Goal: Task Accomplishment & Management: Use online tool/utility

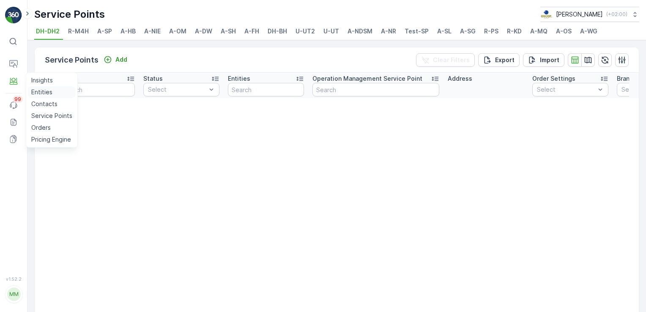
click at [36, 92] on p "Entities" at bounding box center [41, 92] width 21 height 8
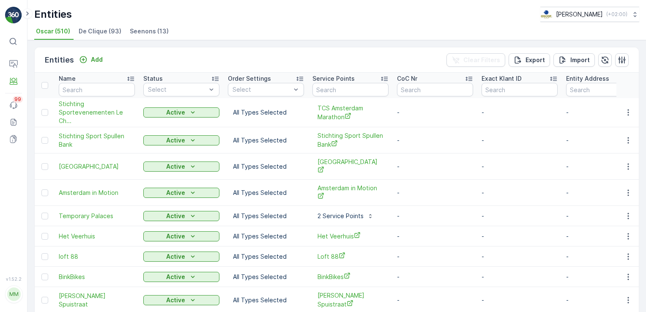
click at [74, 61] on div "Entities Add" at bounding box center [75, 60] width 61 height 12
click at [79, 62] on icon "Add" at bounding box center [83, 59] width 8 height 8
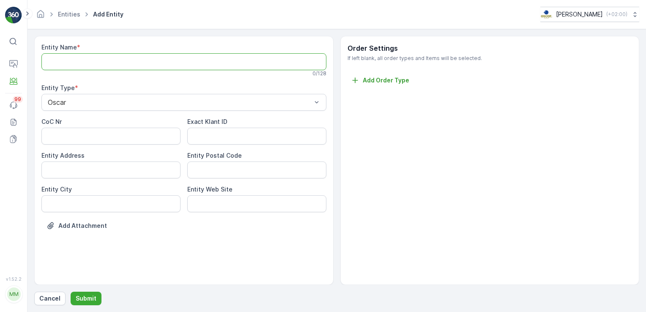
click at [74, 67] on Name "Entity Name" at bounding box center [183, 61] width 285 height 17
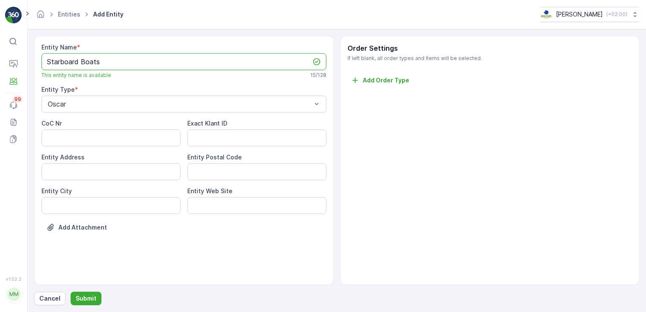
type Name "Starboard Boats"
click at [94, 289] on div "Entity Name * Starboard Boats This entity name is available 15 / 128 Entity Typ…" at bounding box center [336, 170] width 605 height 269
click at [91, 296] on p "Submit" at bounding box center [86, 298] width 21 height 8
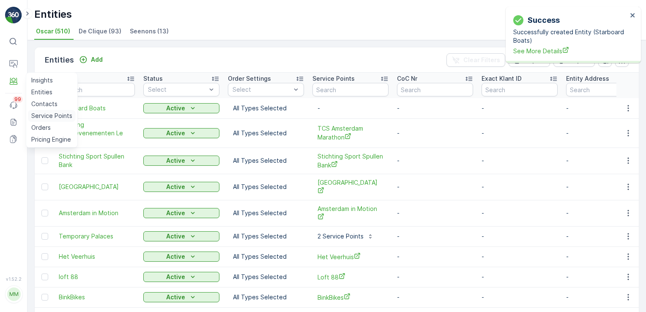
click at [49, 118] on p "Service Points" at bounding box center [51, 116] width 41 height 8
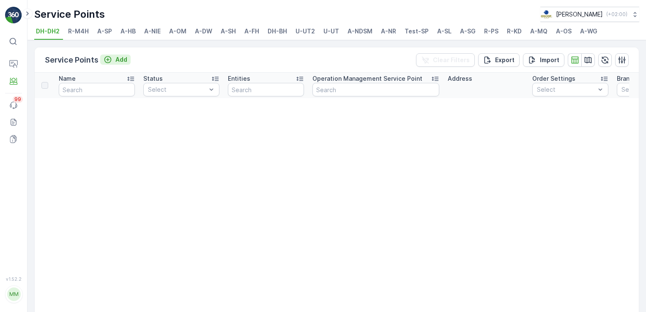
click at [114, 57] on div "Add" at bounding box center [116, 59] width 24 height 8
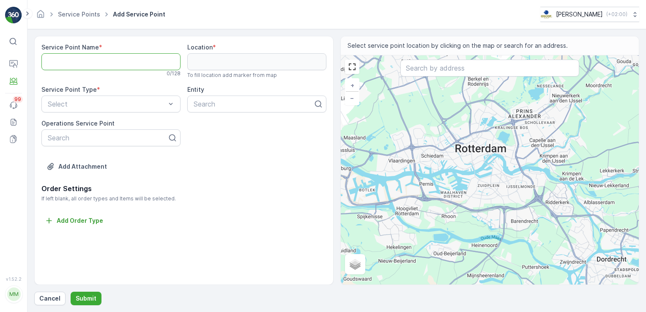
click at [127, 63] on Name "Service Point Name" at bounding box center [110, 61] width 139 height 17
type Name "Starboard Boats"
click at [220, 106] on div at bounding box center [253, 104] width 121 height 8
type input "Star"
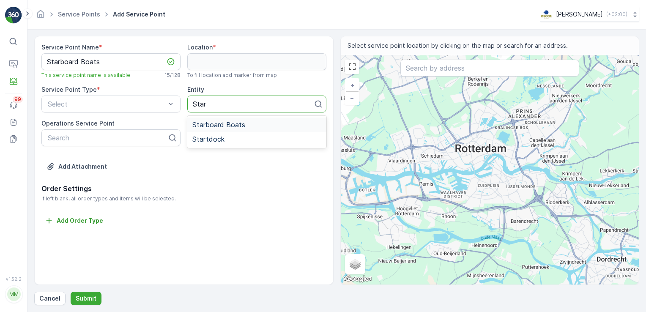
click at [238, 126] on span "Starboard Boats" at bounding box center [218, 125] width 53 height 8
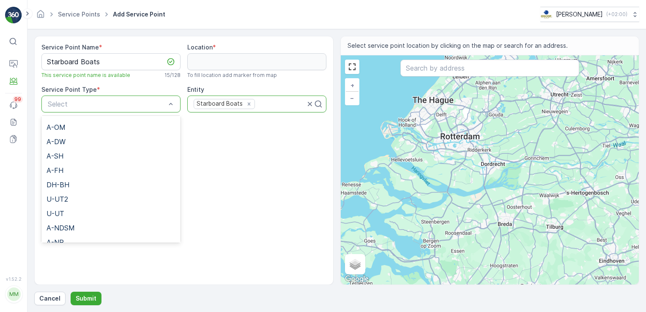
scroll to position [67, 0]
click at [83, 155] on div "A-SH" at bounding box center [111, 158] width 129 height 8
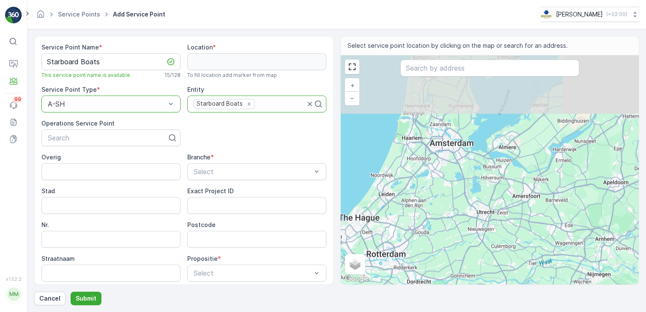
drag, startPoint x: 506, startPoint y: 125, endPoint x: 430, endPoint y: 246, distance: 142.4
click at [430, 246] on div "+ − Satellite Roadmap Terrain Hybrid Leaflet Keyboard shortcuts Map Data Map da…" at bounding box center [490, 169] width 299 height 229
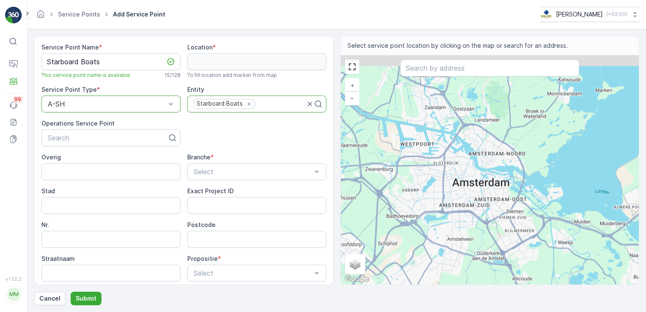
drag, startPoint x: 451, startPoint y: 114, endPoint x: 448, endPoint y: 209, distance: 95.2
click at [448, 209] on div "+ − Satellite Roadmap Terrain Hybrid Leaflet Keyboard shortcuts Map Data Map da…" at bounding box center [490, 169] width 299 height 229
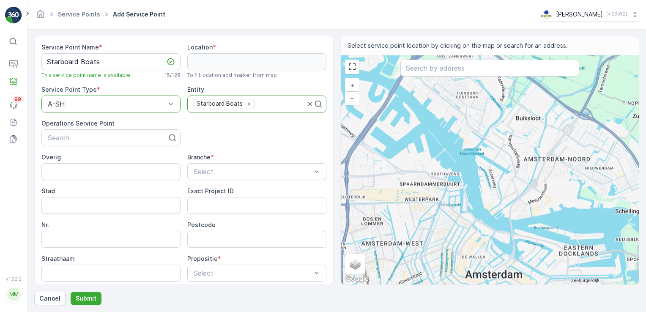
drag, startPoint x: 463, startPoint y: 130, endPoint x: 449, endPoint y: 180, distance: 51.8
click at [449, 180] on div "+ − Satellite Roadmap Terrain Hybrid Leaflet Keyboard shortcuts Map Data Map da…" at bounding box center [490, 169] width 299 height 229
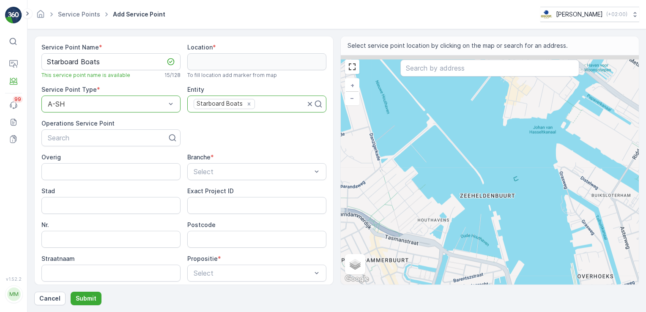
drag, startPoint x: 418, startPoint y: 121, endPoint x: 421, endPoint y: 202, distance: 80.9
click at [421, 202] on div "+ − Satellite Roadmap Terrain Hybrid Leaflet Keyboard shortcuts Map Data Map da…" at bounding box center [490, 169] width 299 height 229
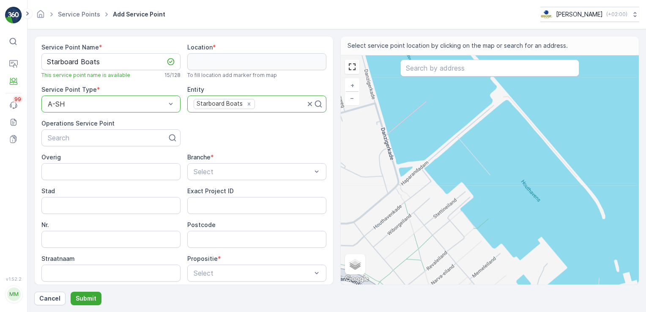
drag, startPoint x: 392, startPoint y: 177, endPoint x: 459, endPoint y: 145, distance: 74.7
click at [459, 145] on div "+ − Satellite Roadmap Terrain Hybrid Leaflet Keyboard shortcuts Map Data Map da…" at bounding box center [490, 169] width 299 height 229
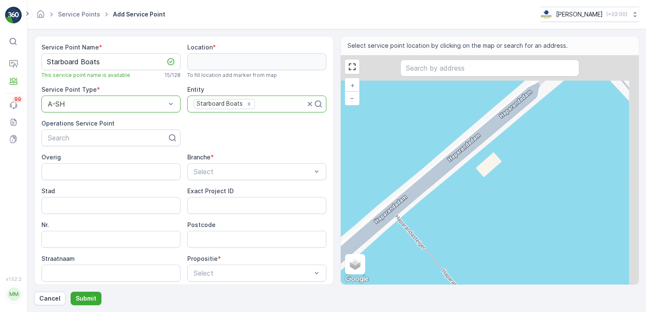
drag, startPoint x: 511, startPoint y: 135, endPoint x: 452, endPoint y: 234, distance: 115.5
click at [452, 234] on div "+ − Satellite Roadmap Terrain Hybrid Leaflet Keyboard shortcuts Map Data Map da…" at bounding box center [490, 169] width 299 height 229
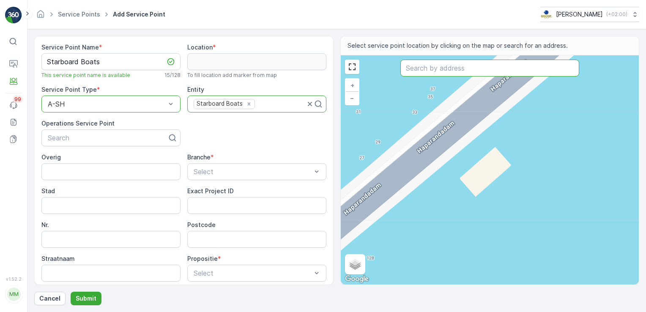
click at [456, 69] on input "text" at bounding box center [490, 68] width 179 height 17
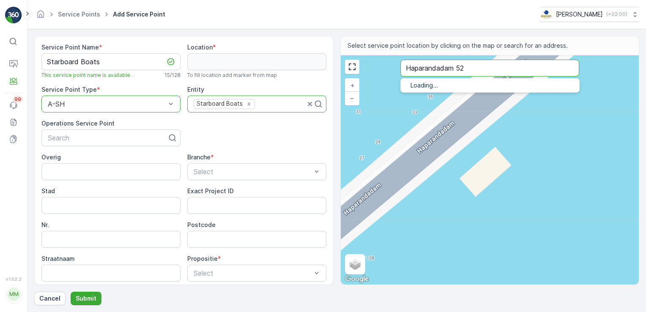
type input "Haparandadam 52"
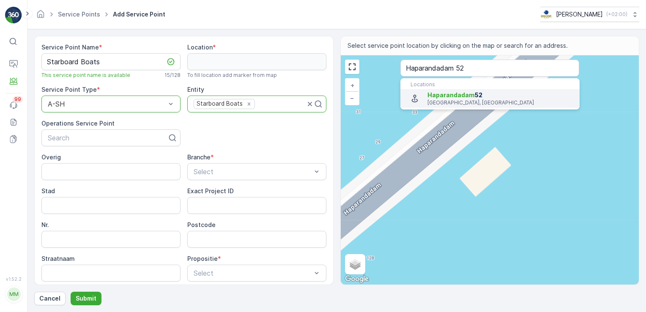
click at [450, 96] on span "Haparandadam" at bounding box center [451, 94] width 47 height 7
type input "52.398079,4.883833000000001"
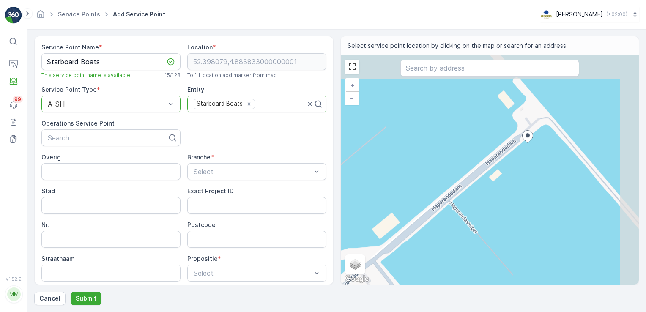
drag, startPoint x: 480, startPoint y: 154, endPoint x: 400, endPoint y: 260, distance: 132.9
click at [400, 260] on div "+ − Satellite Roadmap Terrain Hybrid Leaflet Keyboard shortcuts Map Data Map da…" at bounding box center [490, 169] width 299 height 229
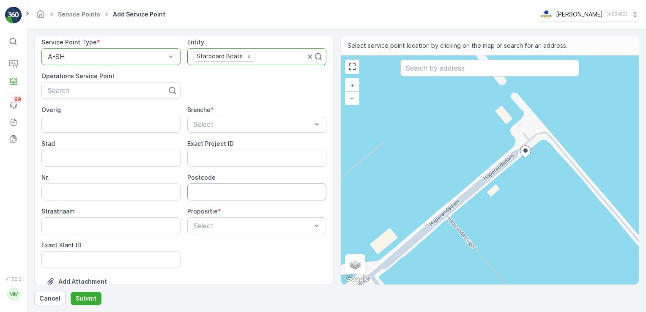
scroll to position [84, 0]
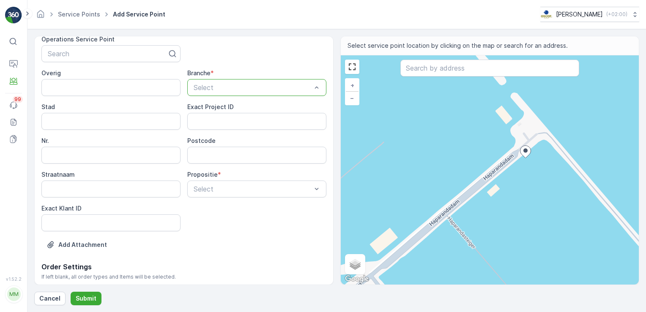
click at [212, 92] on div "Select" at bounding box center [256, 87] width 139 height 17
click at [235, 94] on div "Bezoekersplek" at bounding box center [256, 87] width 139 height 17
click at [255, 70] on div "Branche *" at bounding box center [256, 73] width 139 height 8
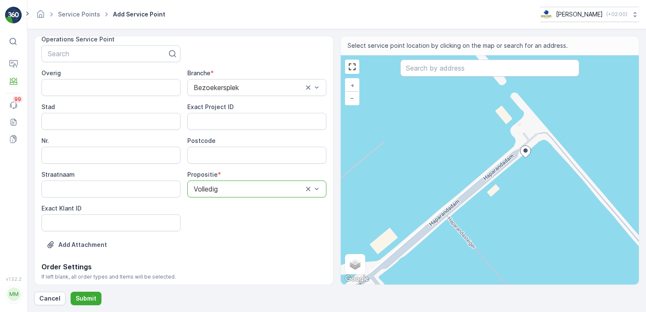
scroll to position [110, 0]
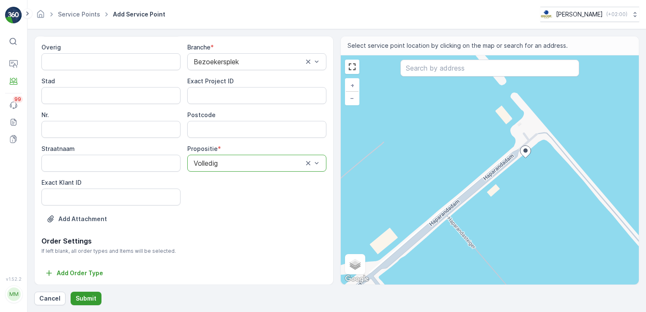
click at [88, 299] on p "Submit" at bounding box center [86, 298] width 21 height 8
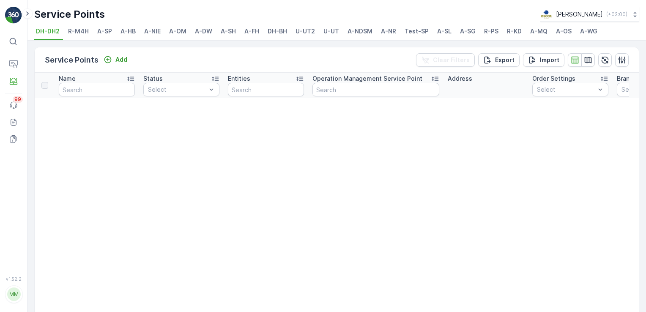
click at [230, 28] on span "A-SH" at bounding box center [228, 31] width 15 height 8
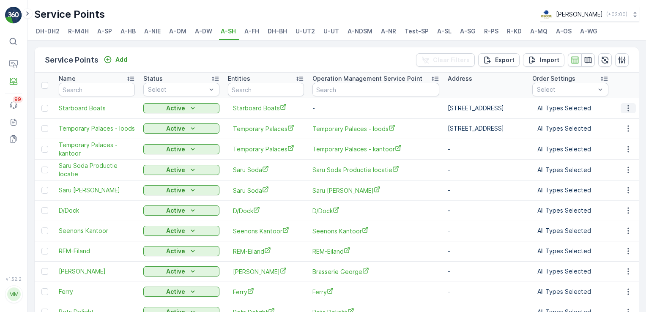
click at [624, 107] on icon "button" at bounding box center [628, 108] width 8 height 8
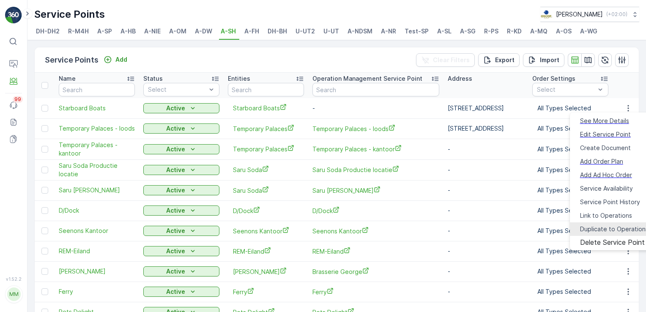
click at [595, 225] on span "Duplicate to Operations" at bounding box center [614, 229] width 69 height 8
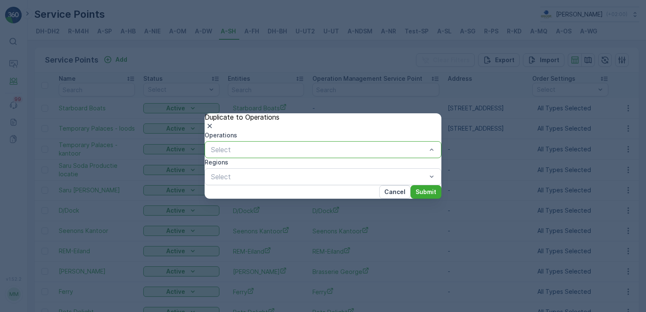
click at [423, 196] on p "Submit" at bounding box center [426, 192] width 21 height 8
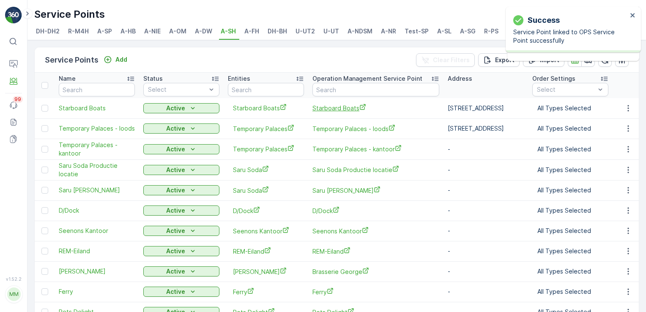
click at [326, 107] on span "Starboard Boats" at bounding box center [376, 108] width 127 height 9
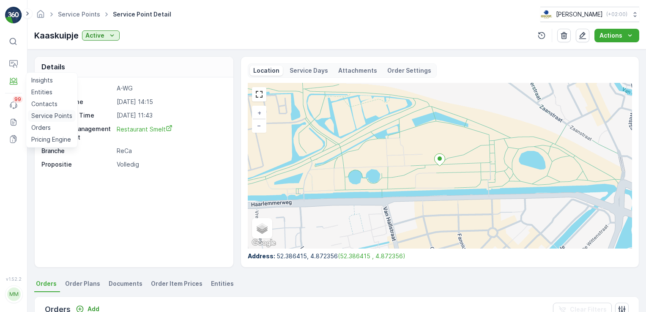
click at [41, 116] on p "Service Points" at bounding box center [51, 116] width 41 height 8
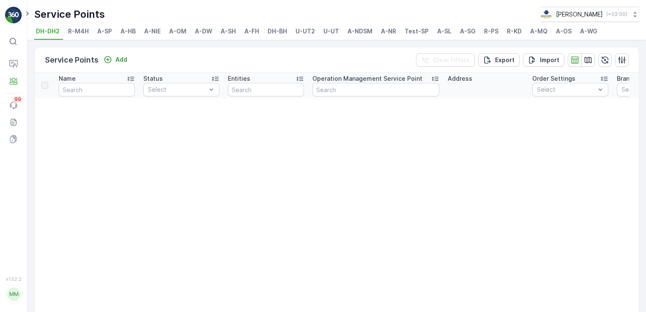
click at [386, 27] on span "A-NR" at bounding box center [388, 31] width 15 height 8
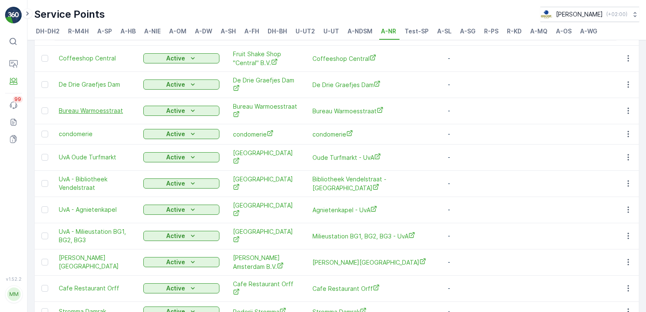
scroll to position [100, 0]
click at [332, 205] on span "Agnietenkapel - UvA" at bounding box center [376, 209] width 127 height 9
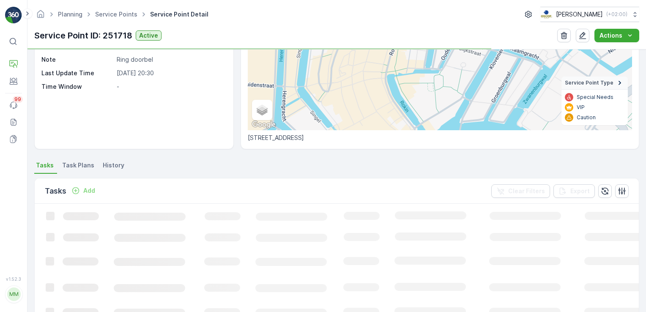
scroll to position [130, 0]
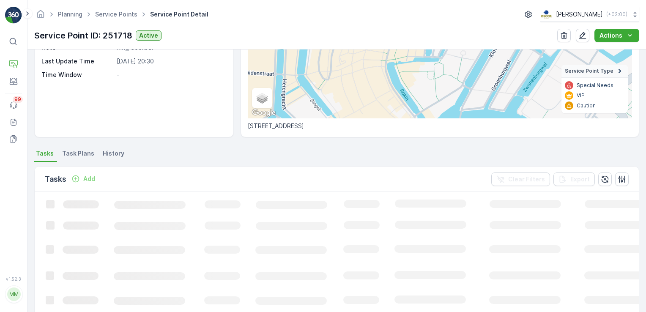
click at [69, 155] on span "Task Plans" at bounding box center [78, 153] width 32 height 8
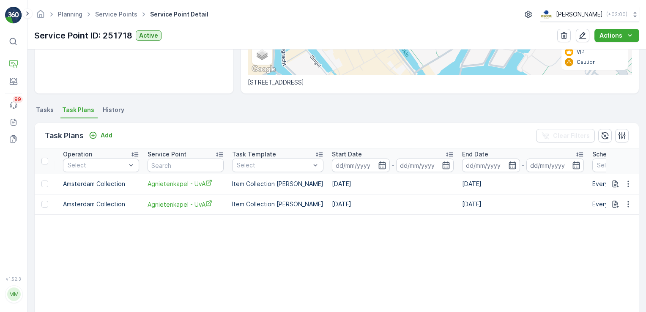
scroll to position [0, 250]
click at [47, 106] on span "Tasks" at bounding box center [45, 110] width 18 height 8
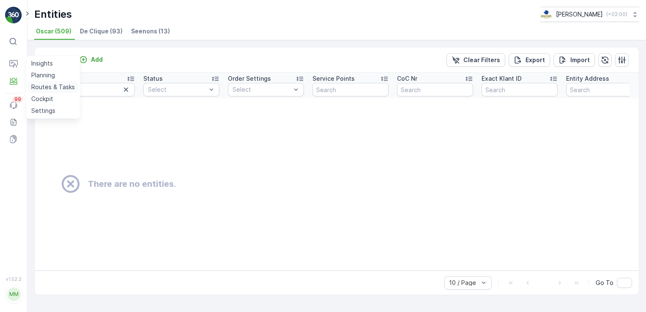
click at [36, 87] on p "Routes & Tasks" at bounding box center [53, 87] width 44 height 8
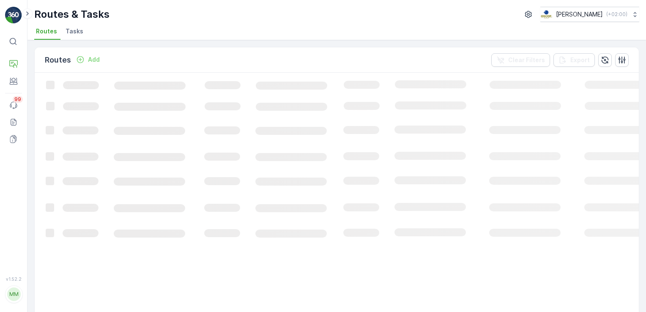
click at [71, 31] on span "Tasks" at bounding box center [75, 31] width 18 height 8
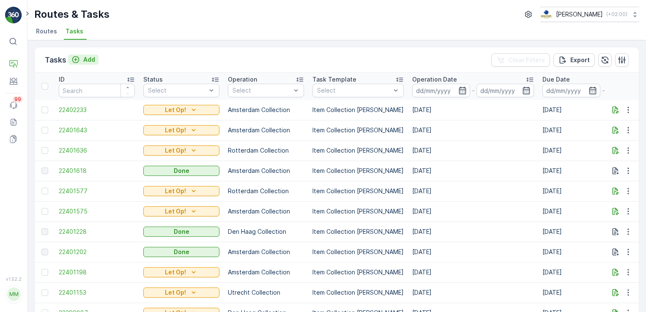
click at [93, 58] on p "Add" at bounding box center [89, 59] width 12 height 8
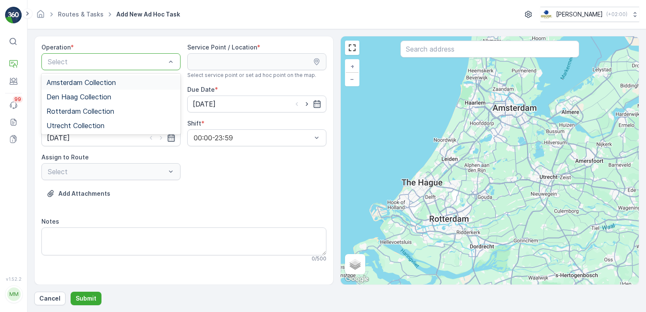
click at [105, 85] on span "Amsterdam Collection" at bounding box center [81, 83] width 69 height 8
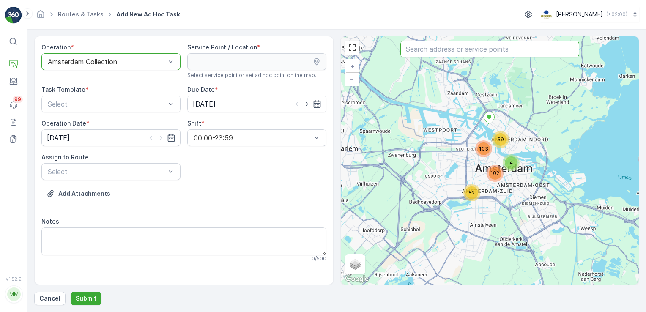
click at [414, 50] on input "text" at bounding box center [490, 49] width 179 height 17
type input "starboard"
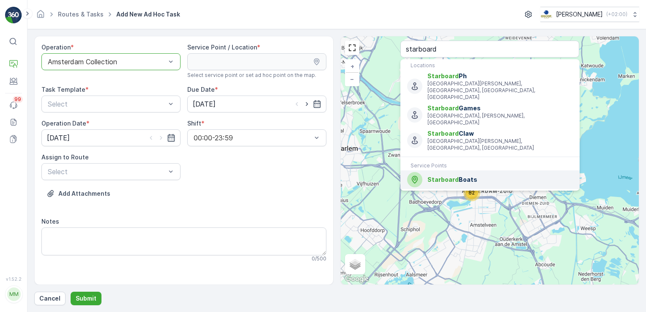
click at [437, 172] on div "Starboard Boats" at bounding box center [490, 179] width 166 height 15
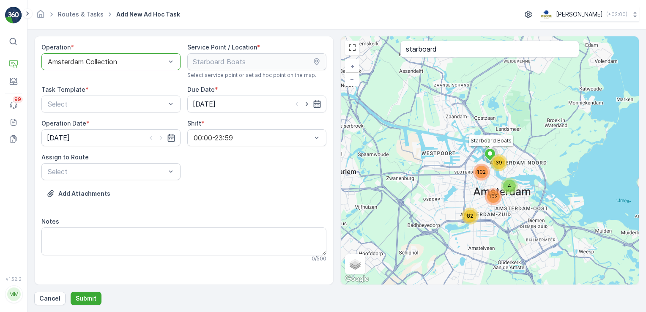
click at [315, 102] on icon "button" at bounding box center [317, 104] width 8 height 8
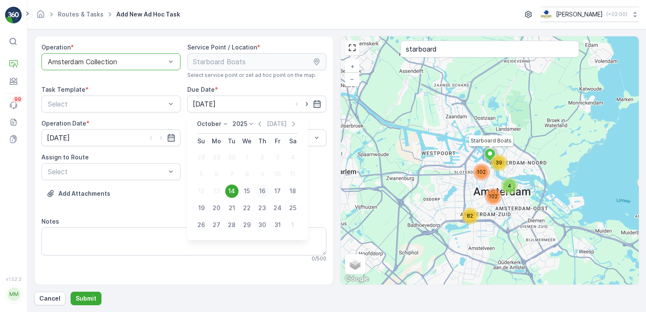
click at [264, 191] on div "16" at bounding box center [263, 191] width 14 height 14
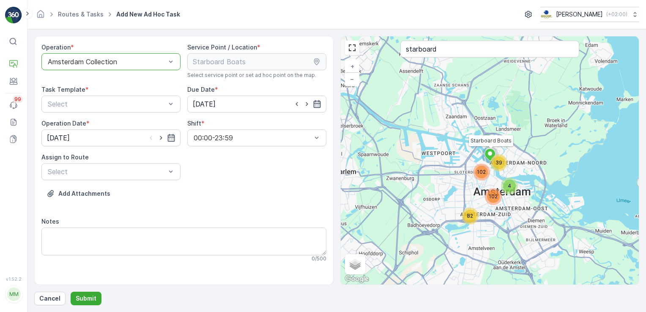
click at [316, 106] on icon "button" at bounding box center [317, 104] width 8 height 8
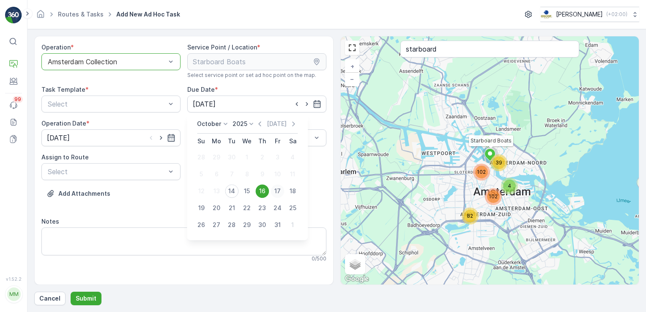
click at [277, 194] on div "17" at bounding box center [278, 191] width 14 height 14
type input "17.10.2025"
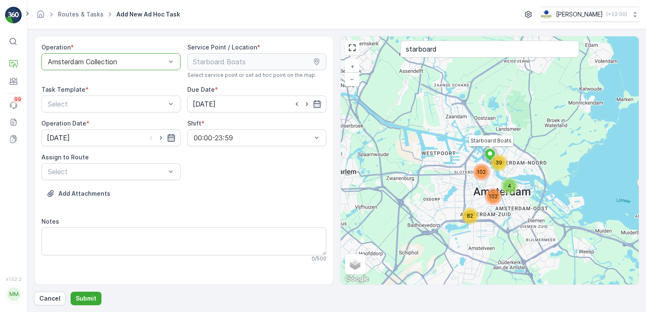
click at [170, 139] on icon "button" at bounding box center [171, 138] width 8 height 8
click at [131, 226] on div "17" at bounding box center [132, 225] width 14 height 14
type input "17.10.2025"
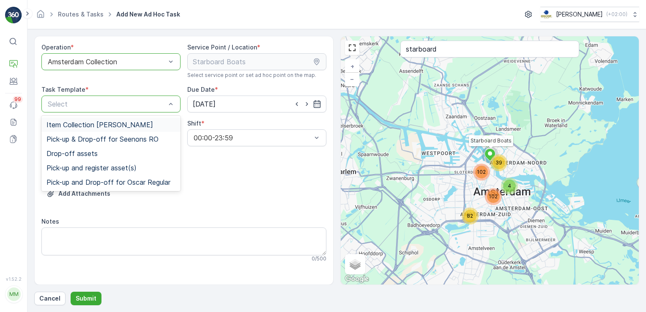
click at [142, 125] on span "Item Collection [PERSON_NAME]" at bounding box center [100, 125] width 107 height 8
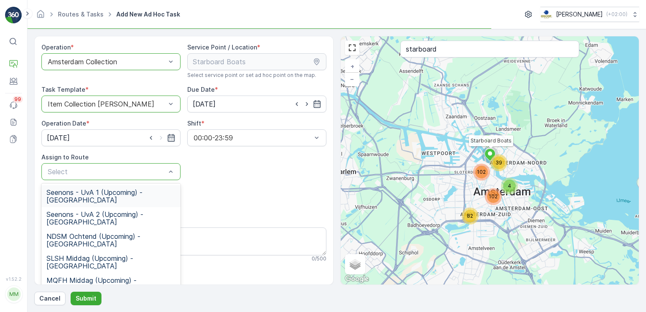
click at [130, 166] on div "Select" at bounding box center [110, 171] width 139 height 17
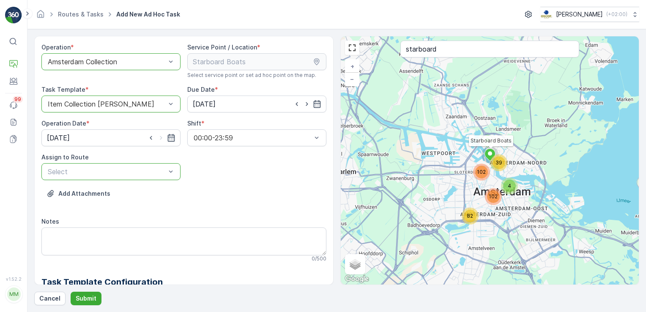
click at [126, 173] on div at bounding box center [107, 172] width 120 height 8
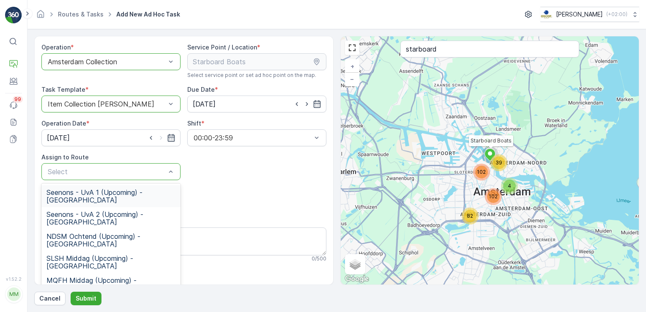
click at [126, 173] on div at bounding box center [107, 172] width 120 height 8
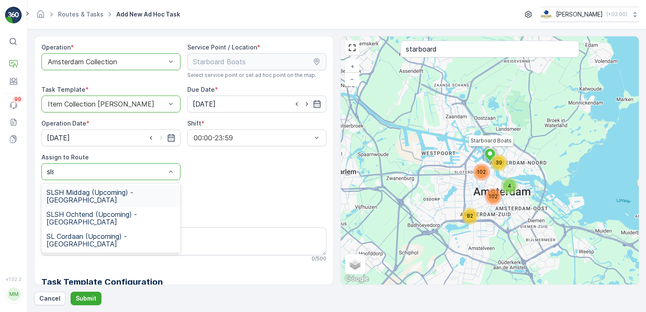
type input "slsh"
click at [129, 192] on span "SLSH Middag (Upcoming) - Amsterdam" at bounding box center [111, 196] width 129 height 15
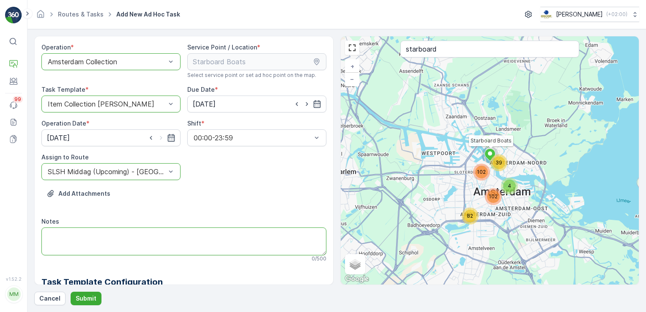
click at [115, 236] on textarea "Notes" at bounding box center [183, 242] width 285 height 28
click at [50, 237] on textarea "Leveren inzamelmiddelen: - 240L papier - 240L glas - 2x 240L rest" at bounding box center [183, 242] width 285 height 28
click at [56, 243] on textarea "Leveren inzamelmiddelen: - 1x 240L papier - 240L glas - 2x 240L rest" at bounding box center [183, 242] width 285 height 28
click at [60, 252] on textarea "Leveren inzamelmiddelen: - 1x 240L papier - 1x 240L glas - 2x 240L rest" at bounding box center [183, 242] width 285 height 28
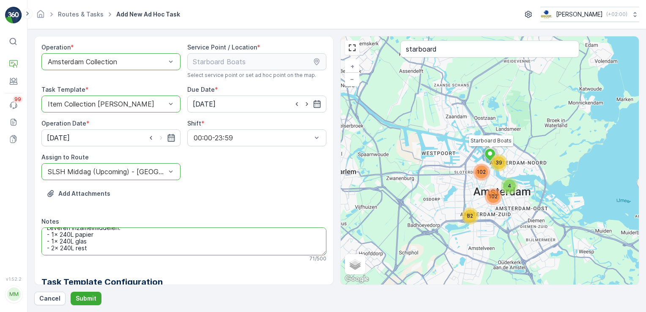
scroll to position [0, 0]
click at [122, 249] on textarea "Leveren inzamelmiddelen: - 1x 240L papier - 1x 240L glas - 2x 240L rest" at bounding box center [183, 242] width 285 height 28
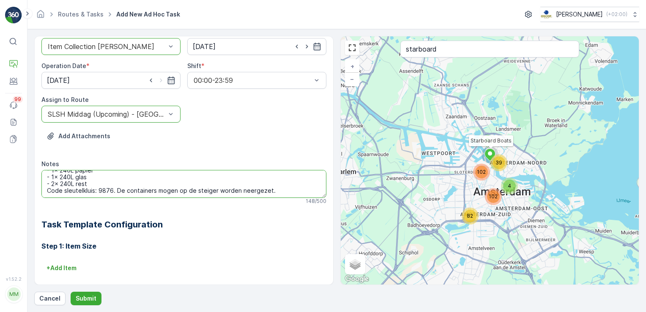
scroll to position [58, 0]
type textarea "Leveren inzamelmiddelen: - 1x 240L papier - 1x 240L glas - 2x 240L rest Code sl…"
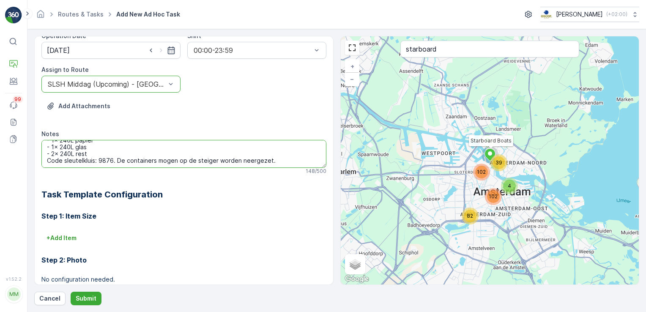
scroll to position [89, 0]
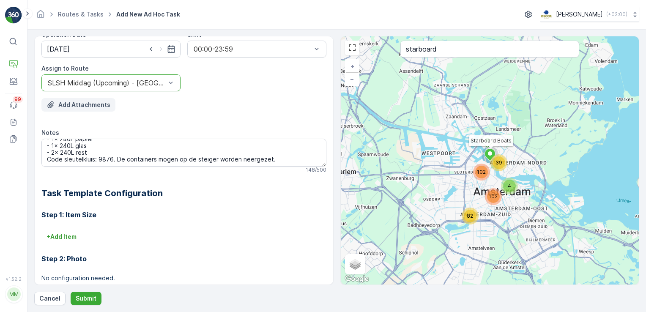
click at [85, 106] on p "Add Attachments" at bounding box center [84, 105] width 52 height 8
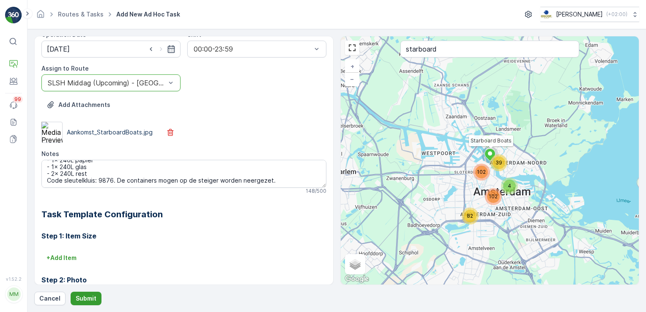
click at [86, 294] on button "Submit" at bounding box center [86, 299] width 31 height 14
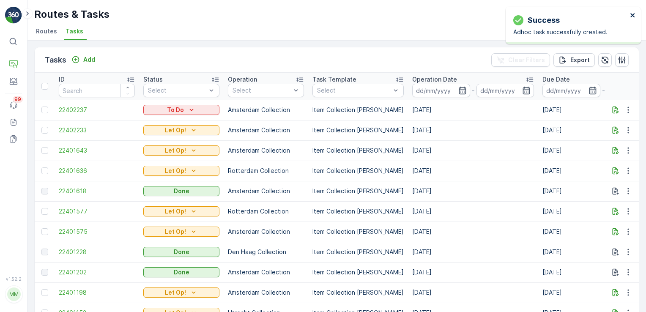
click at [636, 14] on icon "close" at bounding box center [633, 15] width 6 height 7
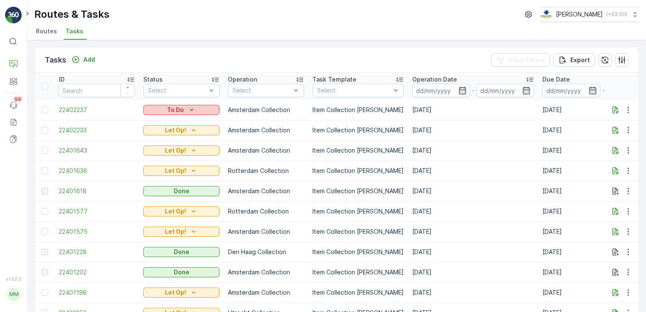
click at [198, 110] on div "To Do" at bounding box center [181, 110] width 69 height 8
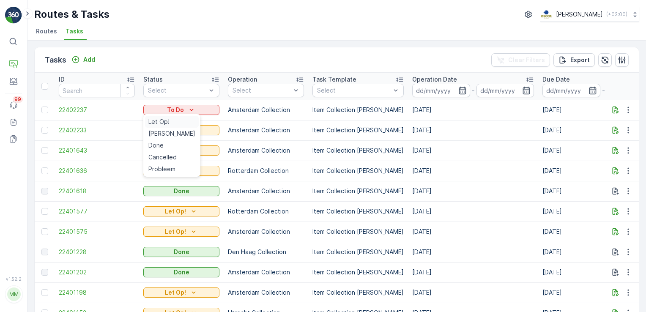
click at [172, 123] on div "Let Op!" at bounding box center [172, 122] width 54 height 12
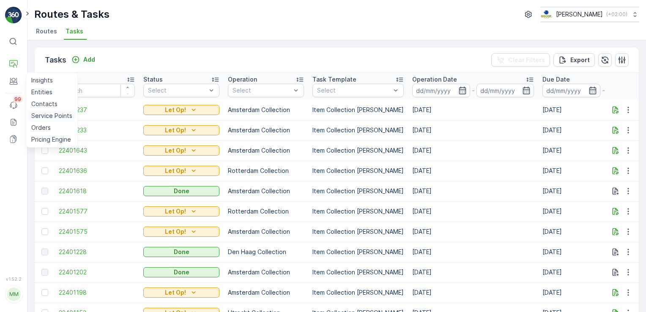
click at [38, 114] on p "Service Points" at bounding box center [51, 116] width 41 height 8
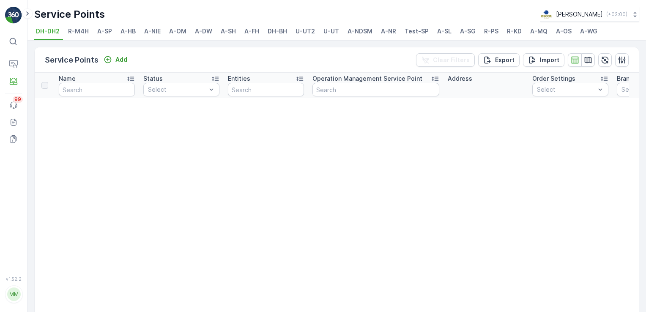
click at [386, 32] on span "A-NR" at bounding box center [388, 31] width 15 height 8
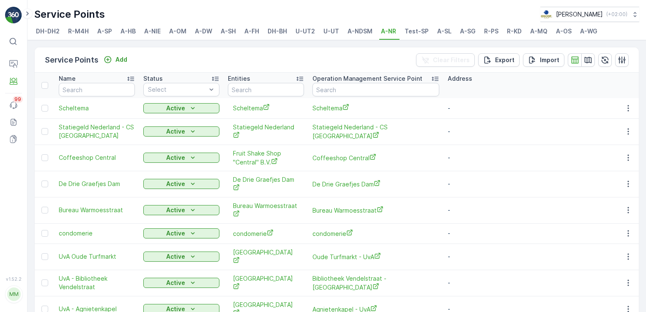
click at [339, 88] on input "text" at bounding box center [376, 90] width 127 height 14
type input "ub vendel"
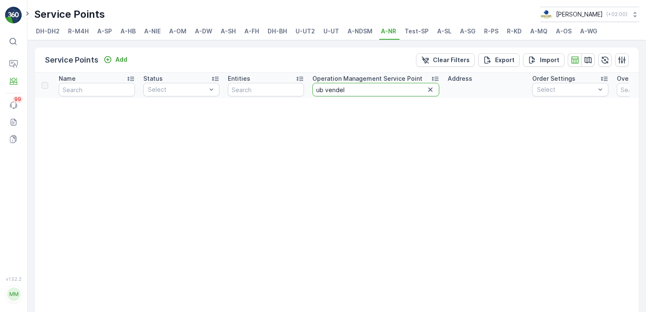
click at [376, 87] on input "ub vendel" at bounding box center [376, 90] width 127 height 14
type input "ub"
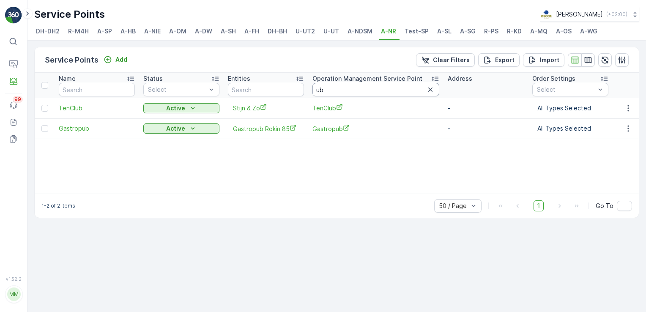
click at [376, 87] on input "ub" at bounding box center [376, 90] width 127 height 14
type input "u"
type input "Vendel"
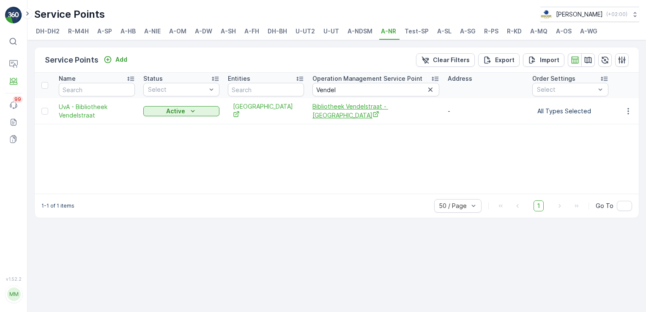
click at [379, 113] on span "Bibliotheek Vendelstraat - [GEOGRAPHIC_DATA]" at bounding box center [376, 110] width 127 height 17
click at [341, 109] on span "Bibliotheek Vendelstraat - [GEOGRAPHIC_DATA]" at bounding box center [376, 110] width 127 height 17
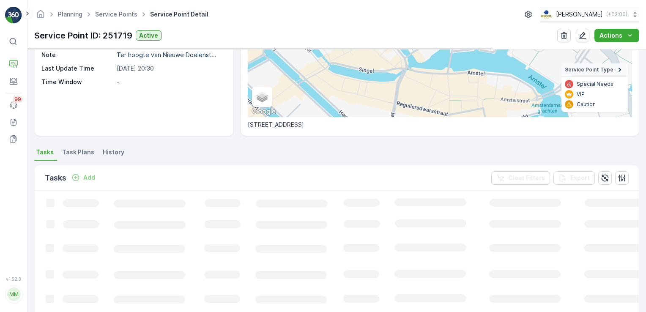
scroll to position [132, 0]
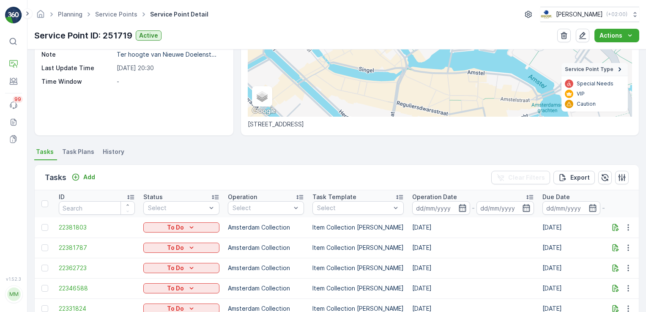
click at [91, 148] on span "Task Plans" at bounding box center [78, 152] width 32 height 8
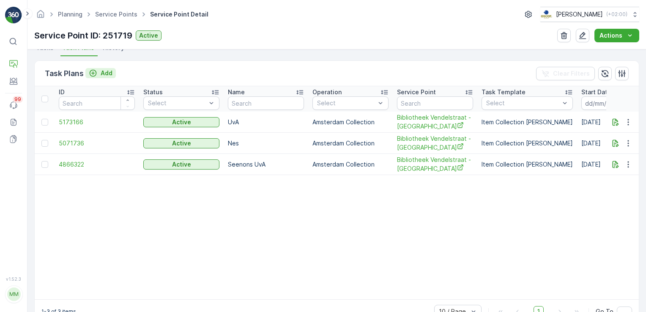
scroll to position [235, 0]
click at [97, 72] on icon "Add" at bounding box center [93, 74] width 8 height 8
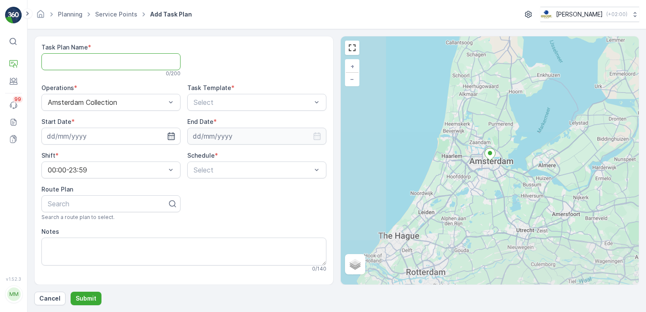
click at [85, 64] on Name "Task Plan Name" at bounding box center [110, 61] width 139 height 17
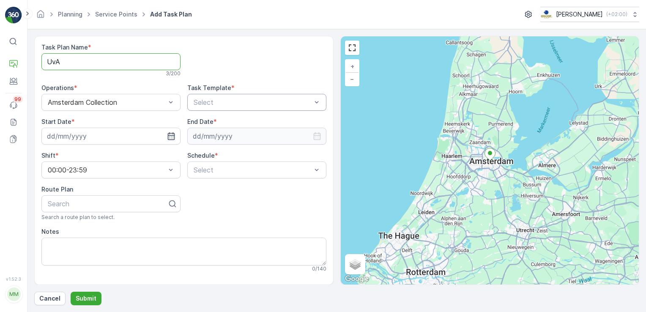
type Name "UvA"
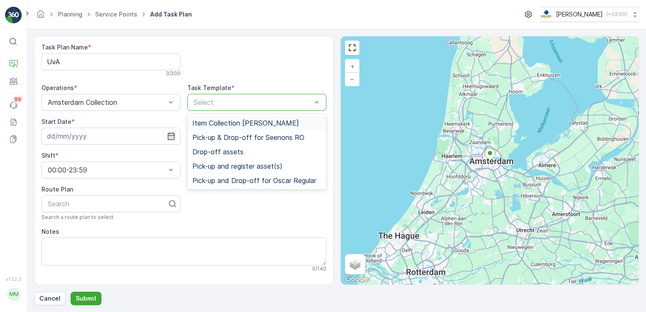
click at [221, 108] on div "Select" at bounding box center [256, 102] width 139 height 17
click at [222, 123] on span "Item Collection [PERSON_NAME]" at bounding box center [245, 123] width 107 height 8
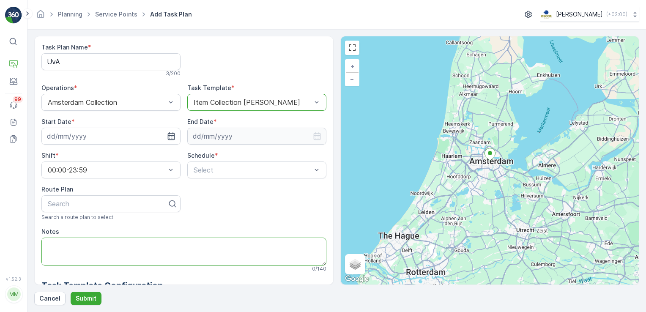
click at [120, 238] on textarea "Notes" at bounding box center [183, 252] width 285 height 28
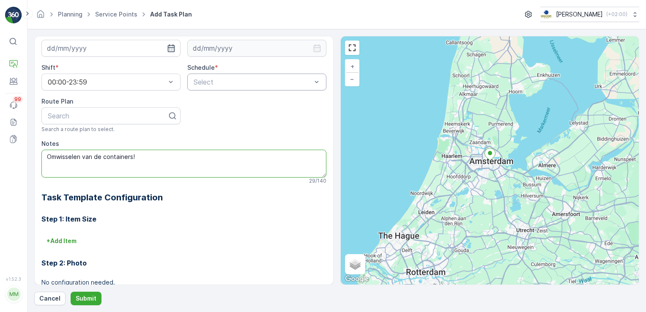
type textarea "Omwisselen van de containers!"
click at [208, 115] on span "Weekly" at bounding box center [203, 117] width 22 height 8
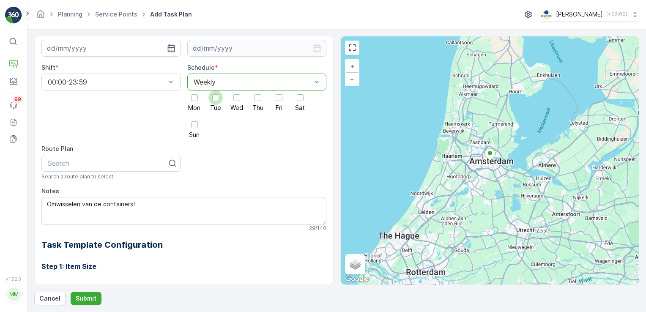
click at [219, 100] on div at bounding box center [216, 98] width 14 height 14
click at [216, 91] on input "Tue" at bounding box center [216, 91] width 0 height 0
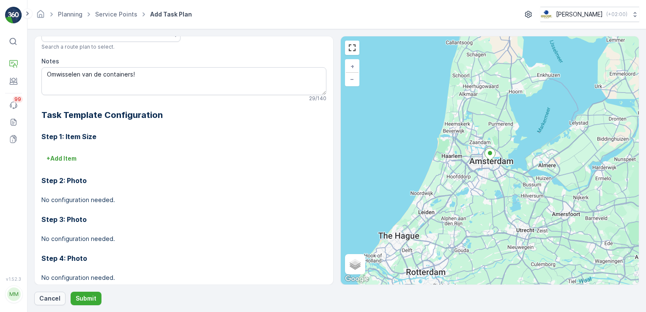
click at [47, 300] on p "Cancel" at bounding box center [49, 298] width 21 height 8
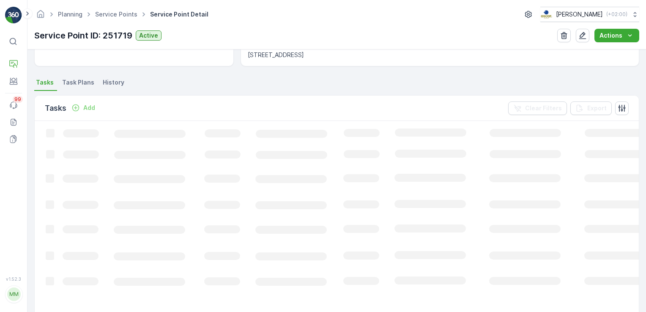
scroll to position [201, 0]
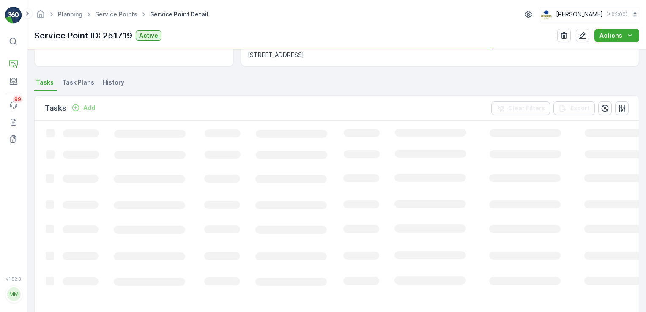
click at [81, 86] on li "Task Plans" at bounding box center [78, 84] width 37 height 14
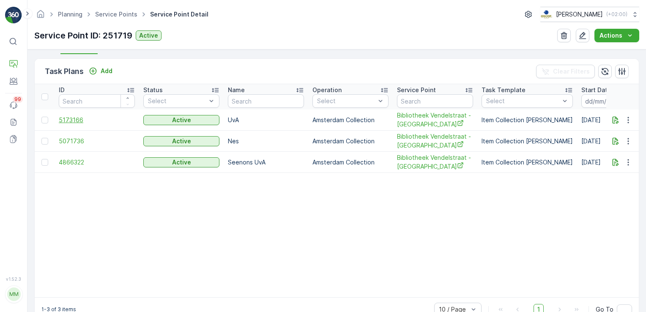
click at [66, 116] on span "5173166" at bounding box center [97, 120] width 76 height 8
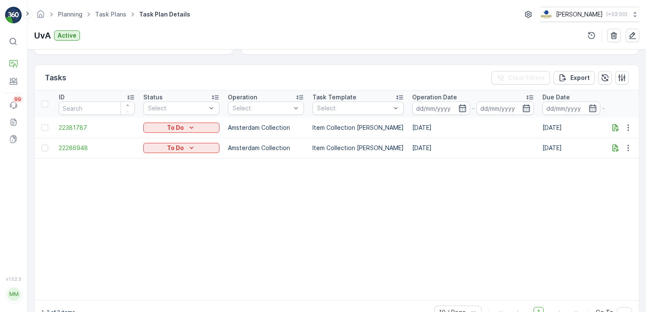
scroll to position [214, 0]
click at [191, 148] on icon "To Do" at bounding box center [191, 147] width 8 height 8
click at [173, 158] on div "Let Op!" at bounding box center [172, 159] width 54 height 12
click at [198, 128] on div "To Do" at bounding box center [181, 127] width 69 height 8
click at [172, 138] on div "Let Op!" at bounding box center [172, 139] width 54 height 12
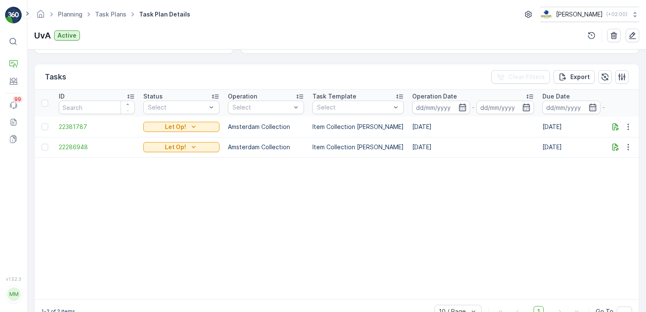
scroll to position [0, 0]
